Goal: Navigation & Orientation: Find specific page/section

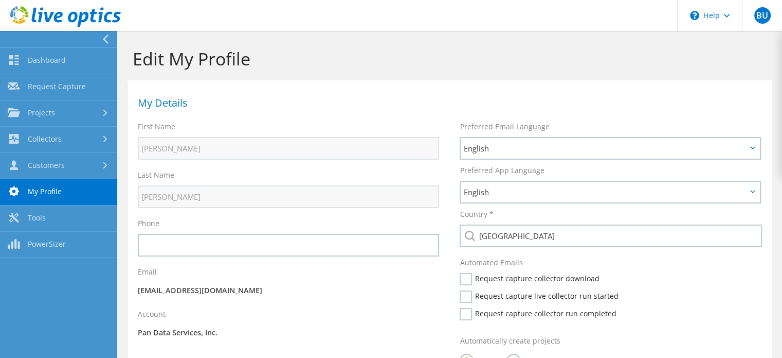
click at [45, 192] on link "My Profile" at bounding box center [58, 192] width 117 height 26
click at [53, 162] on link "Customers" at bounding box center [58, 166] width 117 height 26
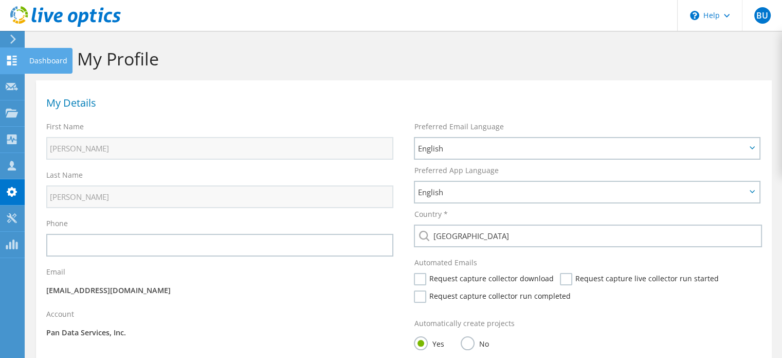
click at [12, 60] on icon at bounding box center [12, 61] width 12 height 10
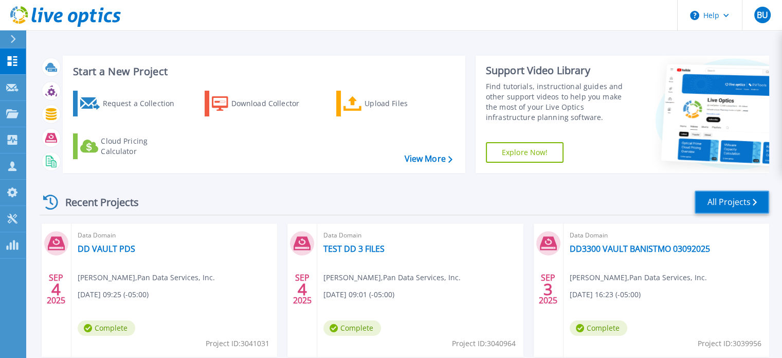
click at [725, 205] on link "All Projects" at bounding box center [732, 201] width 75 height 23
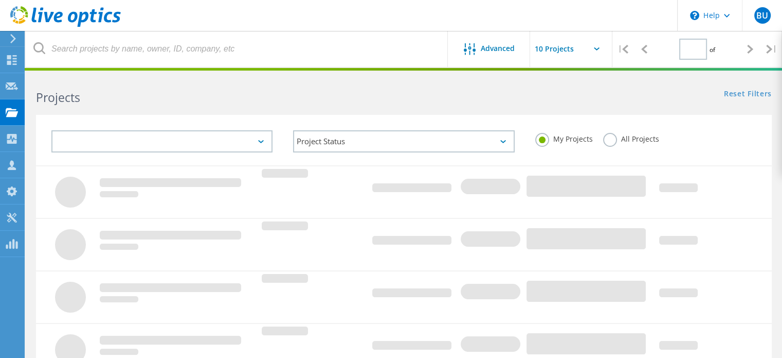
type input "1"
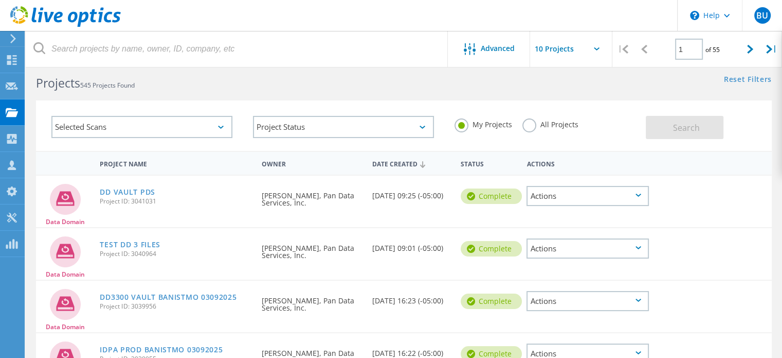
scroll to position [14, 0]
click at [700, 10] on div "\n Help" at bounding box center [709, 15] width 65 height 31
